Goal: Information Seeking & Learning: Check status

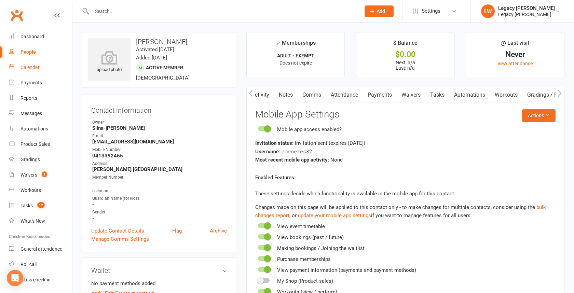
scroll to position [0, 149]
click at [33, 99] on div "Reports" at bounding box center [28, 97] width 17 height 5
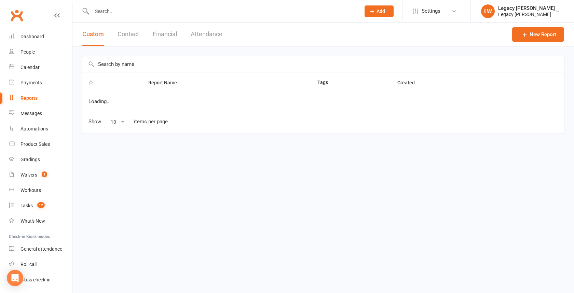
select select "100"
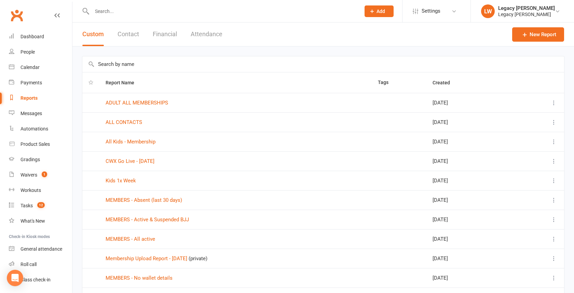
click at [208, 32] on button "Attendance" at bounding box center [207, 35] width 32 height 24
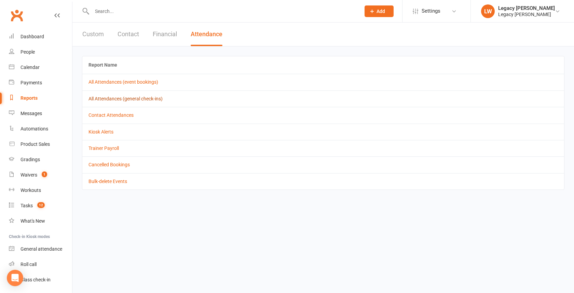
click at [112, 97] on link "All Attendances (general check-ins)" at bounding box center [125, 98] width 74 height 5
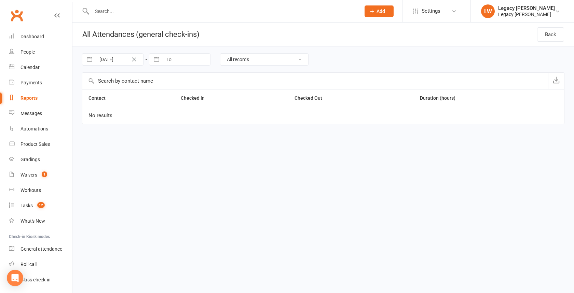
click at [109, 58] on input "[DATE]" at bounding box center [119, 60] width 47 height 12
select select "5"
select select "2025"
select select "6"
select select "2025"
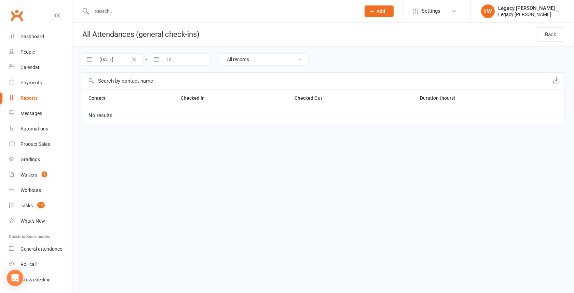
select select "7"
select select "2025"
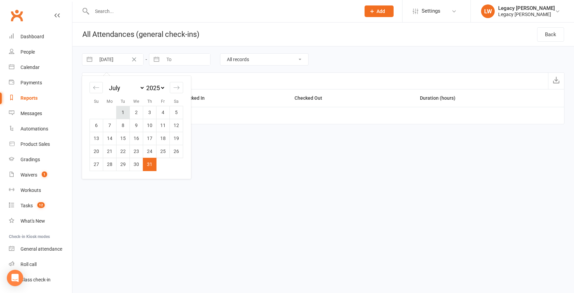
click at [122, 111] on td "1" at bounding box center [122, 112] width 13 height 13
type input "[DATE]"
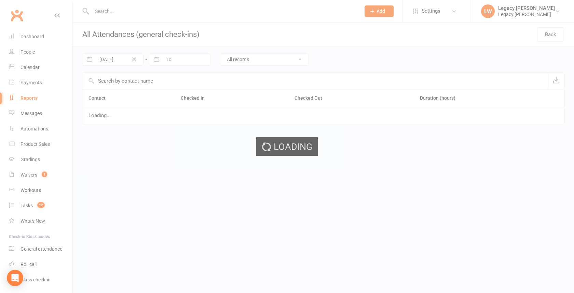
click at [171, 58] on div "Loading" at bounding box center [287, 146] width 574 height 293
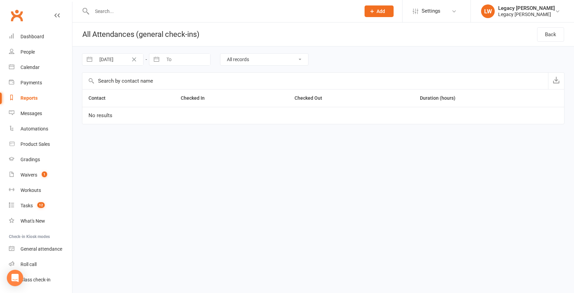
click at [159, 59] on button "button" at bounding box center [156, 60] width 12 height 12
select select "6"
select select "2025"
select select "7"
select select "2025"
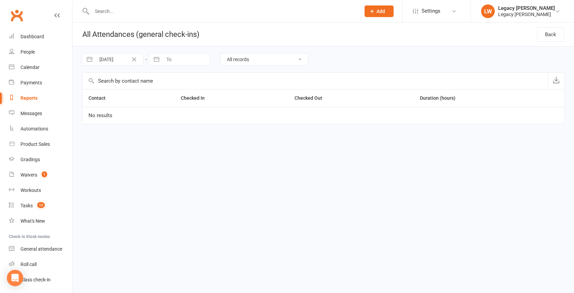
select select "8"
select select "2025"
click at [165, 90] on icon "Move backward to switch to the previous month." at bounding box center [163, 87] width 6 height 6
select select "5"
select select "2025"
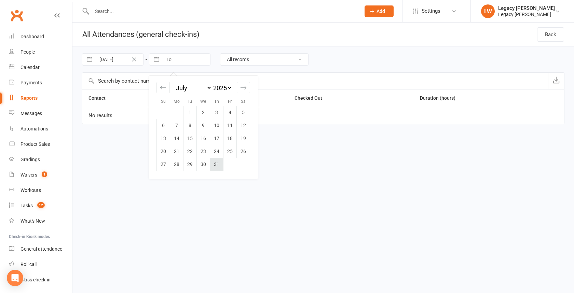
click at [215, 162] on td "31" at bounding box center [216, 164] width 13 height 13
type input "[DATE]"
click at [272, 59] on select "All records Checked in and Checked out only Did not check out Did not check in" at bounding box center [264, 60] width 88 height 12
click at [220, 54] on select "All records Checked in and Checked out only Did not check out Did not check in" at bounding box center [264, 60] width 88 height 12
click at [260, 58] on select "All records Checked in and Checked out only Did not check out Did not check in" at bounding box center [264, 60] width 88 height 12
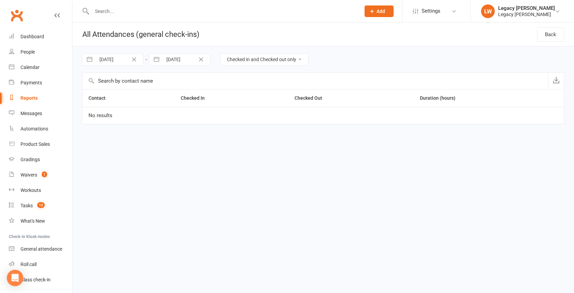
select select "checked_out_only"
click at [220, 54] on select "All records Checked in and Checked out only Did not check out Did not check in" at bounding box center [264, 60] width 88 height 12
click at [556, 36] on link "Back" at bounding box center [550, 34] width 27 height 14
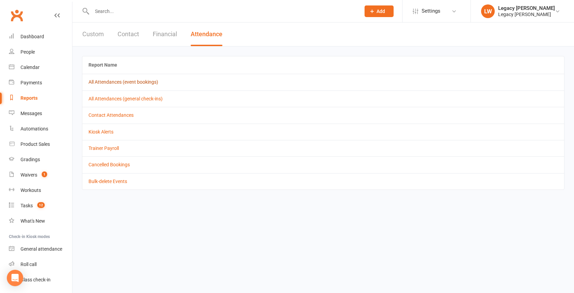
click at [112, 83] on link "All Attendances (event bookings)" at bounding box center [123, 81] width 70 height 5
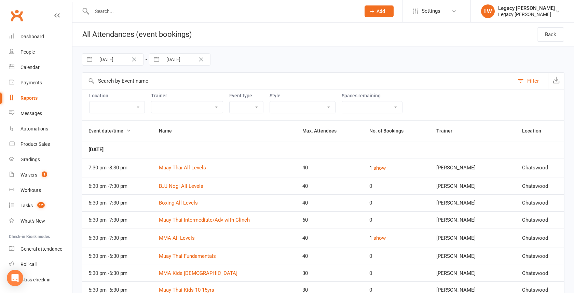
click at [116, 58] on input "[DATE]" at bounding box center [119, 60] width 47 height 12
select select "5"
select select "2025"
select select "6"
select select "2025"
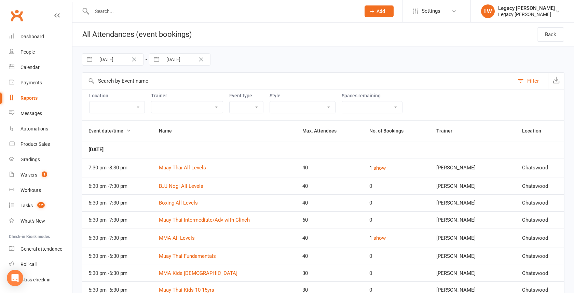
select select "7"
select select "2025"
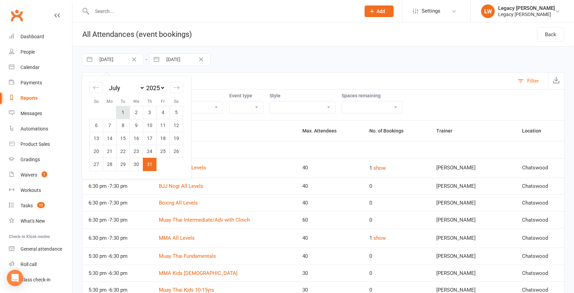
click at [125, 110] on td "1" at bounding box center [122, 112] width 13 height 13
type input "[DATE]"
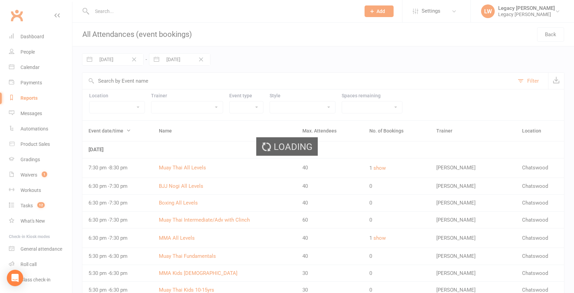
click at [167, 57] on div "Loading" at bounding box center [287, 146] width 574 height 293
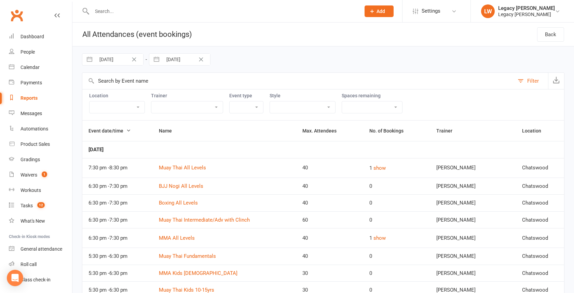
click at [157, 59] on button "button" at bounding box center [156, 60] width 12 height 12
select select "6"
select select "2025"
select select "7"
select select "2025"
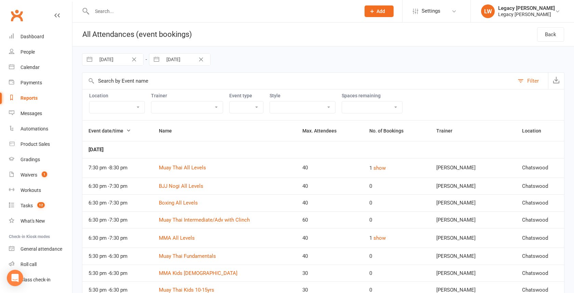
select select "8"
select select "2025"
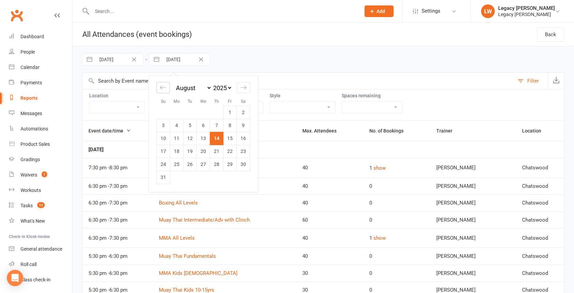
click at [166, 85] on div "Move backward to switch to the previous month." at bounding box center [162, 87] width 13 height 11
select select "5"
select select "2025"
click at [214, 166] on td "31" at bounding box center [216, 164] width 13 height 13
type input "[DATE]"
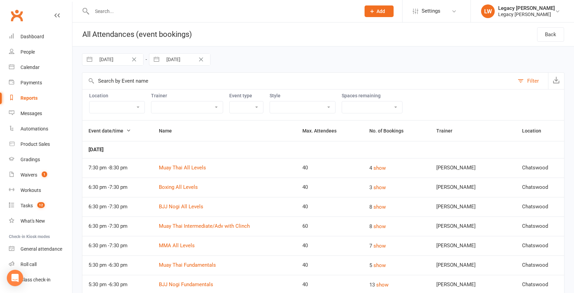
click at [297, 106] on select "Boxing Jiu Jitsu Kids Jiu Jitsu Kids MMA Kids Muay Thai MMA Muay Thai Trial Cla…" at bounding box center [302, 107] width 65 height 12
click at [270, 101] on select "Boxing Jiu Jitsu Kids Jiu Jitsu Kids MMA Kids Muay Thai MMA Muay Thai Trial Cla…" at bounding box center [302, 107] width 65 height 12
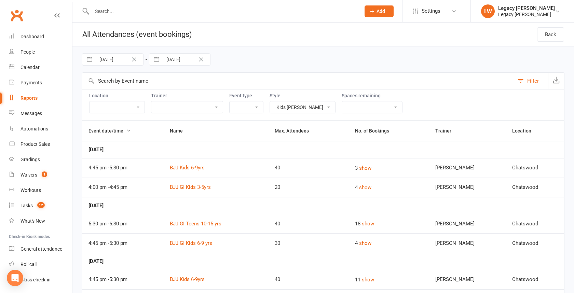
click at [270, 108] on select "Boxing Jiu Jitsu Kids Jiu Jitsu Kids MMA Kids Muay Thai MMA Muay Thai Trial Cla…" at bounding box center [302, 107] width 65 height 12
select select "2949"
click at [270, 101] on select "Boxing Jiu Jitsu Kids Jiu Jitsu Kids MMA Kids Muay Thai MMA Muay Thai Trial Cla…" at bounding box center [302, 107] width 65 height 12
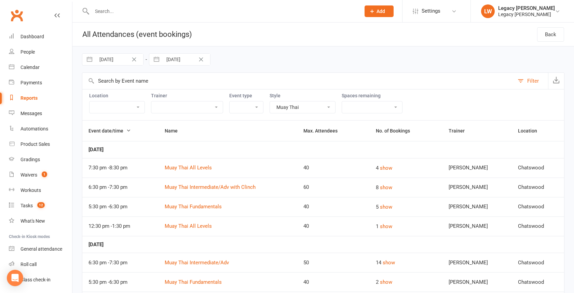
click at [133, 60] on icon "Clear Date" at bounding box center [133, 59] width 5 height 4
click at [118, 59] on input "Starts From" at bounding box center [119, 60] width 47 height 12
select select "6"
select select "2025"
select select "7"
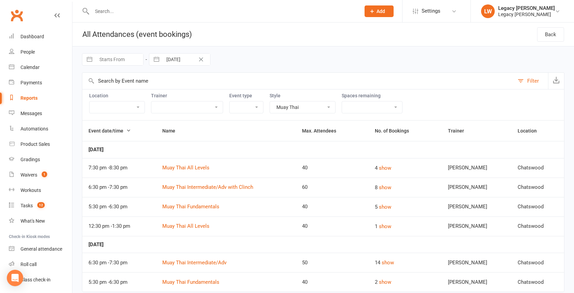
select select "2025"
select select "8"
select select "2025"
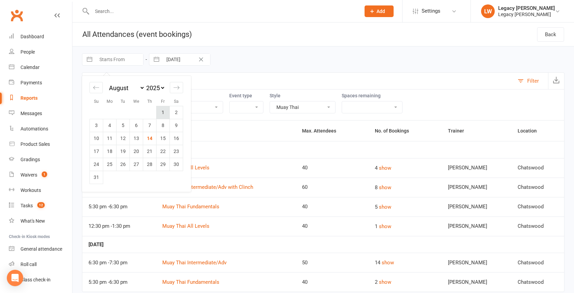
click at [162, 111] on td "1" at bounding box center [162, 112] width 13 height 13
type input "[DATE]"
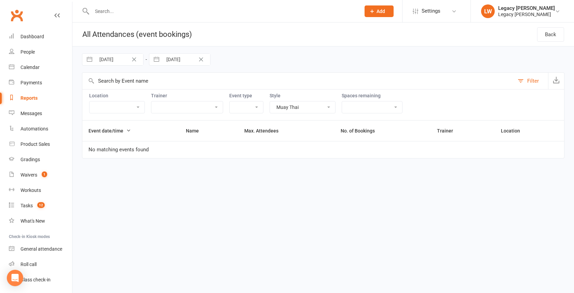
click at [131, 58] on button "Clear Date" at bounding box center [134, 59] width 12 height 8
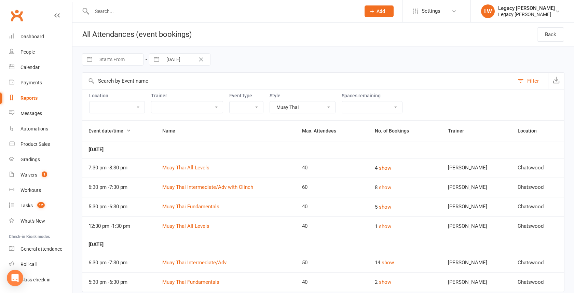
click at [92, 57] on button "button" at bounding box center [89, 60] width 12 height 12
select select "6"
select select "2025"
select select "7"
select select "2025"
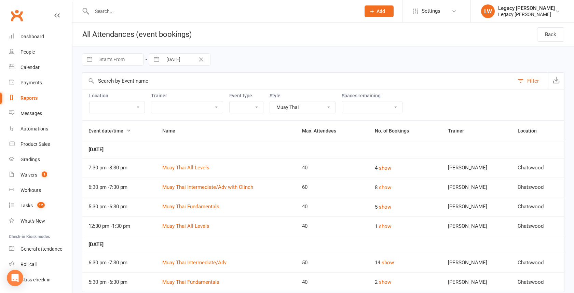
select select "8"
select select "2025"
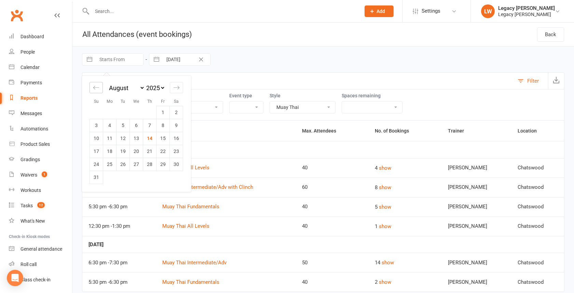
click at [101, 86] on div "Move backward to switch to the previous month." at bounding box center [95, 87] width 13 height 11
select select "5"
select select "2025"
click at [125, 115] on td "1" at bounding box center [122, 112] width 13 height 13
type input "[DATE]"
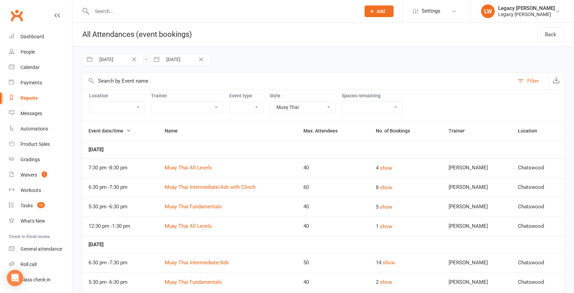
click at [278, 110] on select "Boxing Jiu Jitsu Kids Jiu Jitsu Kids MMA Kids Muay Thai MMA Muay Thai Trial Cla…" at bounding box center [302, 107] width 65 height 12
click at [270, 101] on select "Boxing Jiu Jitsu Kids Jiu Jitsu Kids MMA Kids Muay Thai MMA Muay Thai Trial Cla…" at bounding box center [302, 107] width 65 height 12
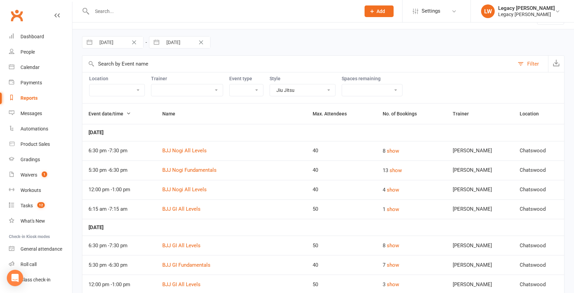
scroll to position [21, 0]
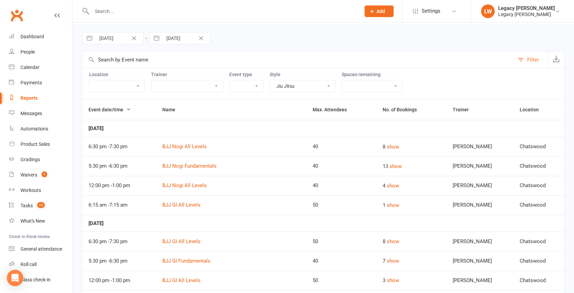
click at [199, 84] on select "[PERSON_NAME] Legacy [PERSON_NAME] [PERSON_NAME] [PERSON_NAME] [PERSON_NAME] [P…" at bounding box center [186, 86] width 71 height 12
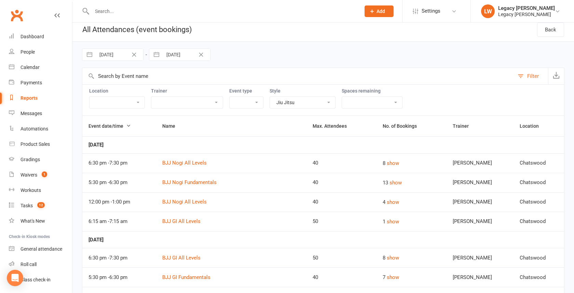
scroll to position [4, 0]
click at [284, 99] on select "Boxing Jiu Jitsu Kids Jiu Jitsu Kids MMA Kids Muay Thai MMA Muay Thai Trial Cla…" at bounding box center [302, 103] width 65 height 12
click at [270, 97] on select "Boxing Jiu Jitsu Kids Jiu Jitsu Kids MMA Kids Muay Thai MMA Muay Thai Trial Cla…" at bounding box center [302, 103] width 65 height 12
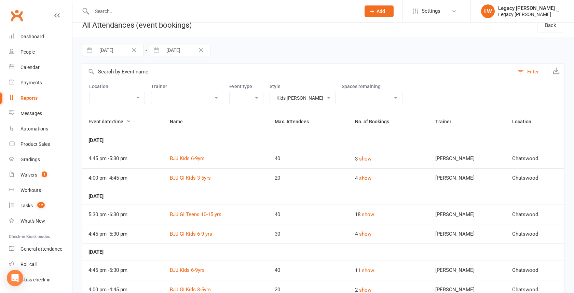
scroll to position [0, 0]
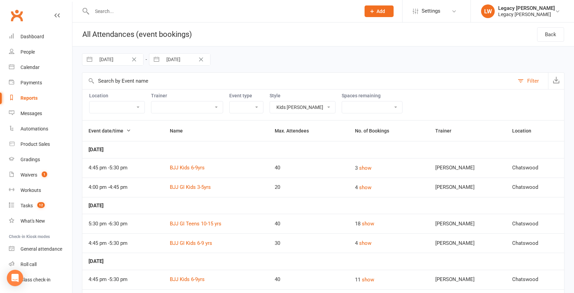
click at [285, 103] on select "Boxing Jiu Jitsu Kids Jiu Jitsu Kids MMA Kids Muay Thai MMA Muay Thai Trial Cla…" at bounding box center [302, 107] width 65 height 12
select select "2949"
click at [270, 101] on select "Boxing Jiu Jitsu Kids Jiu Jitsu Kids MMA Kids Muay Thai MMA Muay Thai Trial Cla…" at bounding box center [302, 107] width 65 height 12
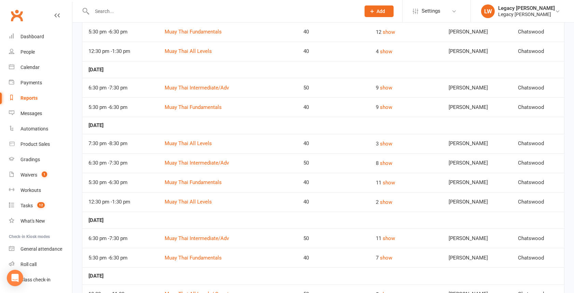
scroll to position [1052, 0]
